Goal: Transaction & Acquisition: Download file/media

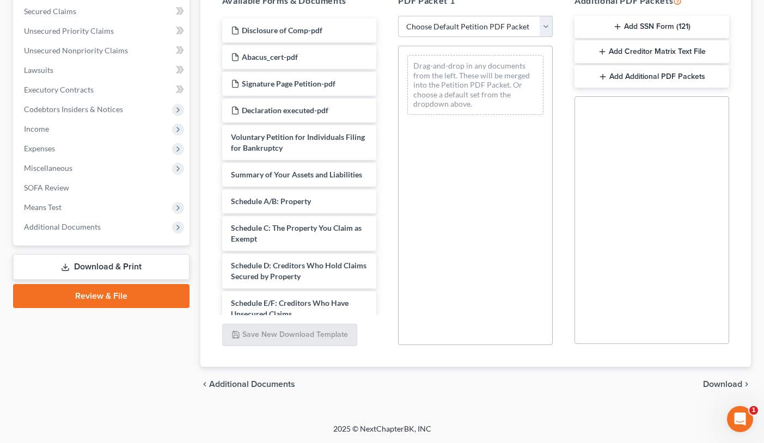
scroll to position [229, 0]
click at [599, 53] on icon "button" at bounding box center [602, 51] width 9 height 9
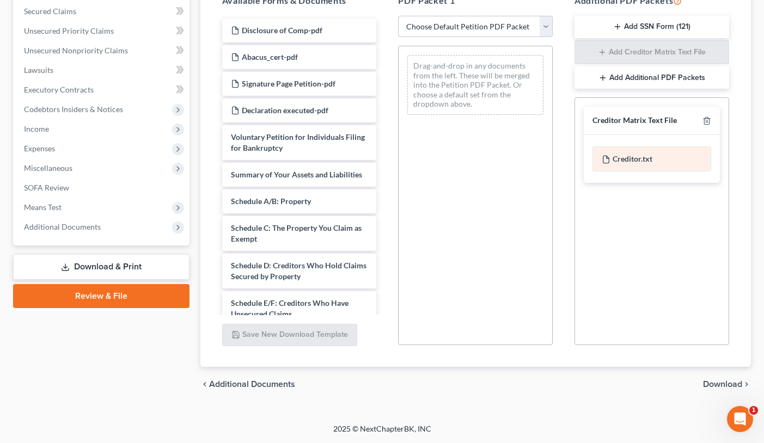
click at [642, 155] on div "Creditor.txt" at bounding box center [652, 158] width 119 height 25
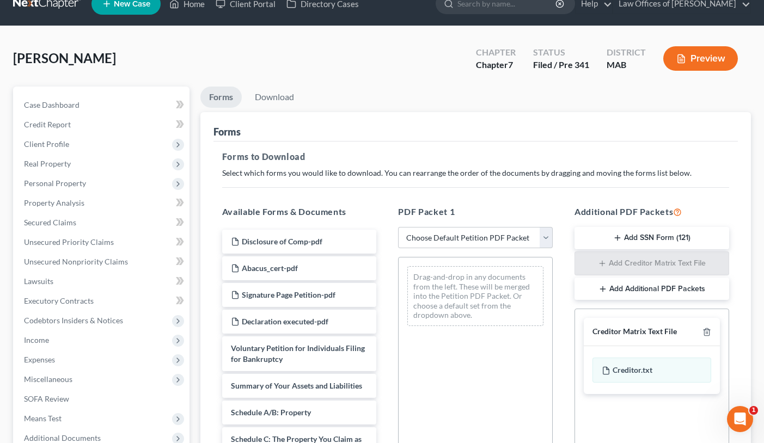
scroll to position [16, 0]
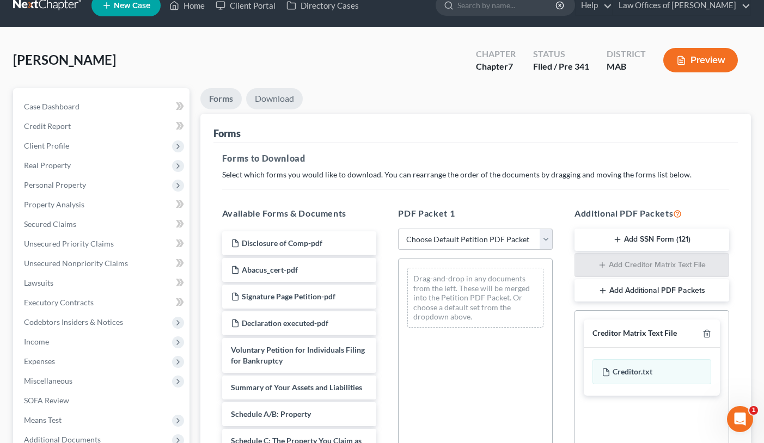
click at [289, 102] on link "Download" at bounding box center [274, 98] width 57 height 21
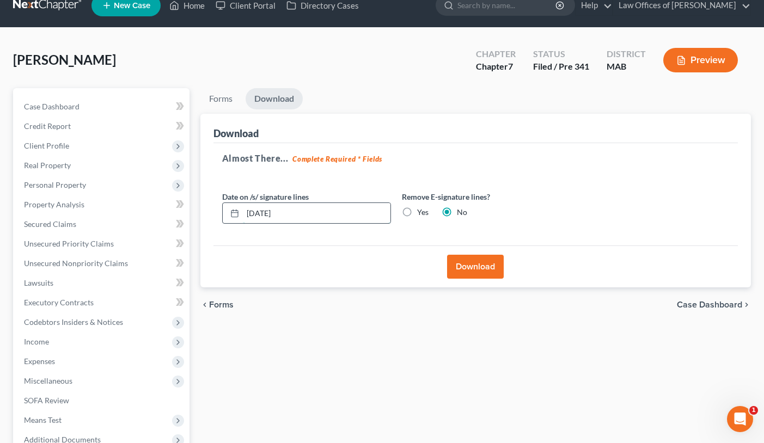
drag, startPoint x: 255, startPoint y: 211, endPoint x: 245, endPoint y: 211, distance: 9.8
click at [245, 211] on input "[DATE]" at bounding box center [317, 213] width 148 height 21
click at [267, 216] on input "[DATE]" at bounding box center [317, 213] width 148 height 21
click at [469, 267] on button "Download" at bounding box center [475, 267] width 57 height 24
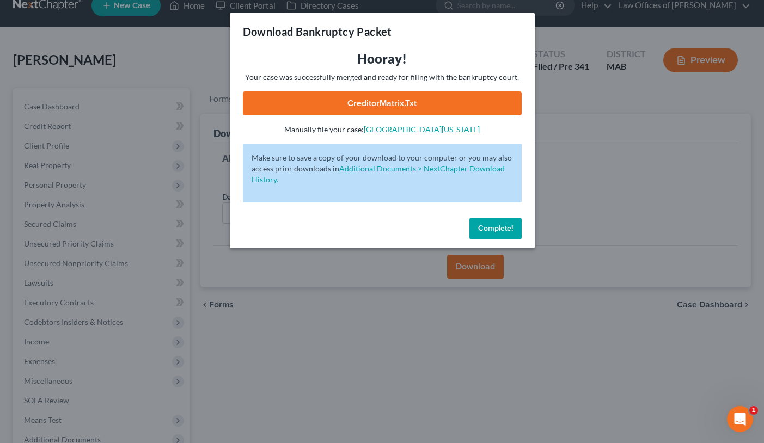
click at [319, 279] on div "Download Bankruptcy Packet Hooray! Your case was successfully merged and ready …" at bounding box center [382, 221] width 764 height 443
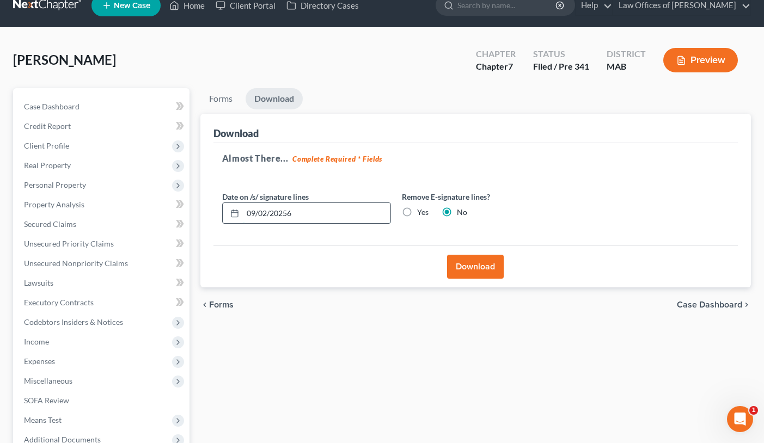
click at [286, 212] on input "09/02/20256" at bounding box center [317, 213] width 148 height 21
type input "[DATE]"
click at [469, 267] on button "Download" at bounding box center [475, 267] width 57 height 24
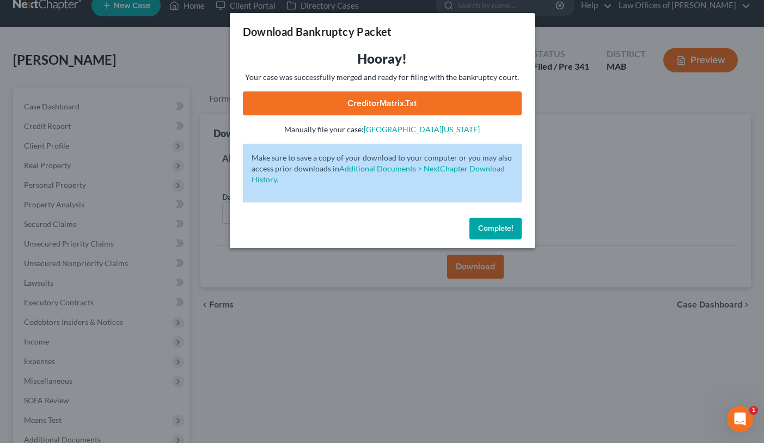
click at [416, 109] on link "CreditorMatrix.txt" at bounding box center [382, 103] width 279 height 24
click at [492, 234] on button "Complete!" at bounding box center [495, 229] width 52 height 22
